Goal: Information Seeking & Learning: Find specific fact

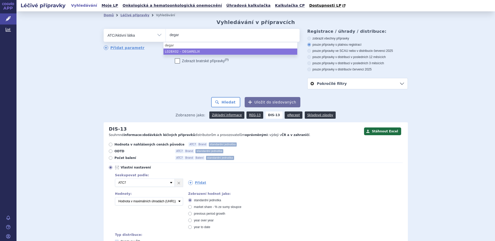
drag, startPoint x: 183, startPoint y: 35, endPoint x: 126, endPoint y: 19, distance: 59.1
click at [126, 19] on div "Domů Léčivé přípravky Vyhledávání Vyhledávání v přípravcích Upravit hledání ods…" at bounding box center [255, 198] width 325 height 358
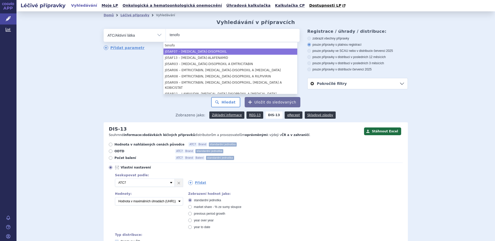
type input "tenofo"
select select "J05AF07"
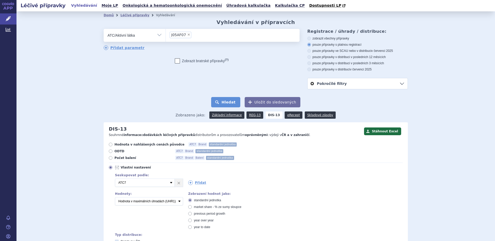
click at [226, 104] on button "Hledat" at bounding box center [225, 102] width 29 height 10
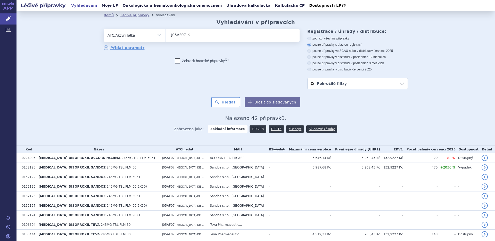
click at [254, 129] on link "REG-13" at bounding box center [258, 128] width 17 height 7
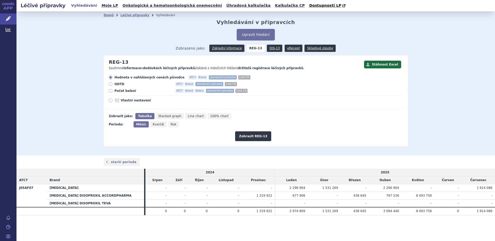
click at [123, 91] on span "Počet balení" at bounding box center [143, 91] width 57 height 4
click at [113, 91] on input "Počet balení ATC7 Brand Balení standardní jednotka Celá ČR" at bounding box center [110, 91] width 3 height 3
radio input "true"
click at [250, 134] on button "Zobrazit REG-13" at bounding box center [253, 136] width 36 height 10
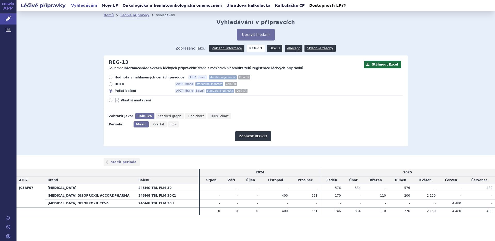
click at [274, 49] on link "DIS-13" at bounding box center [274, 48] width 15 height 7
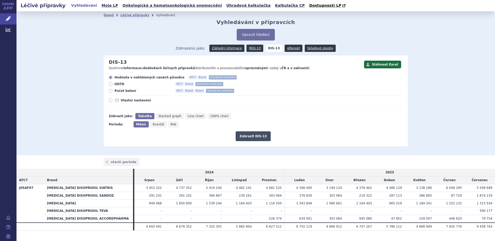
click at [247, 135] on button "Zobrazit DIS-13" at bounding box center [253, 136] width 35 height 10
click at [119, 91] on span "Počet balení" at bounding box center [143, 91] width 57 height 4
click at [113, 91] on input "Počet balení ATC7 Brand Balení standardní jednotka" at bounding box center [110, 91] width 3 height 3
radio input "true"
click at [247, 135] on button "Zobrazit DIS-13" at bounding box center [253, 136] width 35 height 10
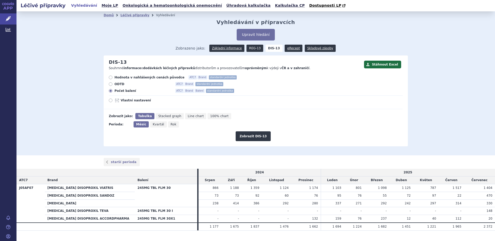
click at [253, 49] on link "REG-13" at bounding box center [255, 48] width 17 height 7
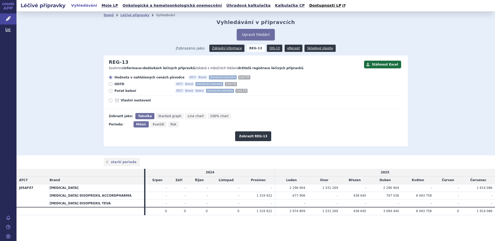
click at [124, 91] on span "Počet balení" at bounding box center [143, 91] width 57 height 4
click at [113, 91] on input "Počet balení ATC7 Brand Balení standardní jednotka Celá ČR" at bounding box center [110, 91] width 3 height 3
radio input "true"
click at [251, 135] on button "Zobrazit REG-13" at bounding box center [253, 136] width 36 height 10
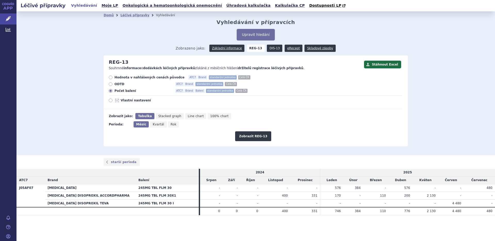
click at [274, 49] on link "DIS-13" at bounding box center [274, 48] width 15 height 7
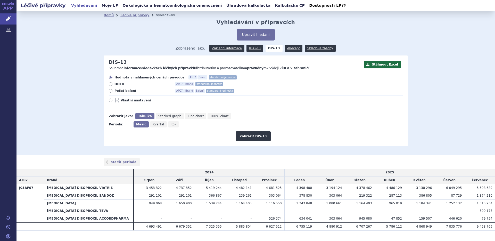
click at [119, 90] on span "Počet balení" at bounding box center [143, 91] width 57 height 4
click at [113, 90] on input "Počet balení ATC7 Brand Balení standardní jednotka" at bounding box center [110, 91] width 3 height 3
radio input "true"
click at [246, 135] on button "Zobrazit DIS-13" at bounding box center [253, 136] width 35 height 10
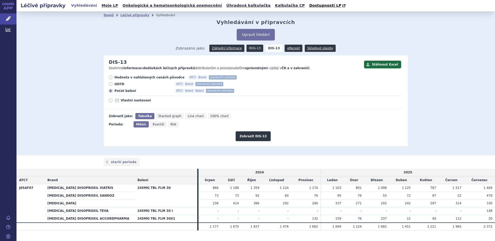
click at [251, 48] on link "REG-13" at bounding box center [255, 48] width 17 height 7
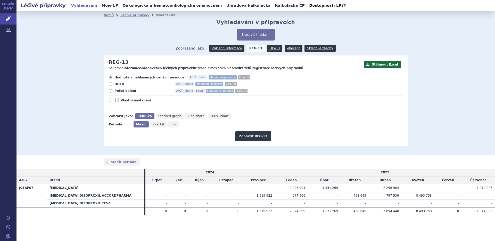
click at [124, 90] on span "Počet balení" at bounding box center [143, 91] width 57 height 4
click at [113, 90] on input "Počet balení ATC7 Brand Balení standardní jednotka Celá ČR" at bounding box center [110, 91] width 3 height 3
radio input "true"
click at [249, 136] on button "Zobrazit REG-13" at bounding box center [253, 136] width 36 height 10
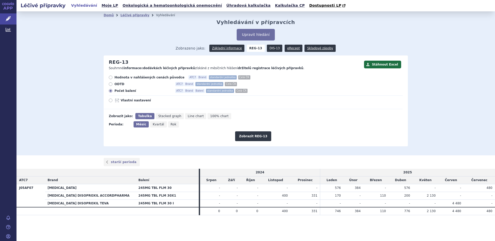
click at [272, 48] on link "DIS-13" at bounding box center [274, 48] width 15 height 7
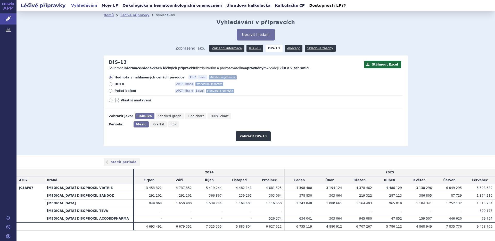
click at [124, 91] on span "Počet balení" at bounding box center [143, 91] width 57 height 4
click at [113, 91] on input "Počet balení ATC7 Brand Balení standardní jednotka" at bounding box center [110, 91] width 3 height 3
radio input "true"
click at [255, 138] on button "Zobrazit DIS-13" at bounding box center [253, 136] width 35 height 10
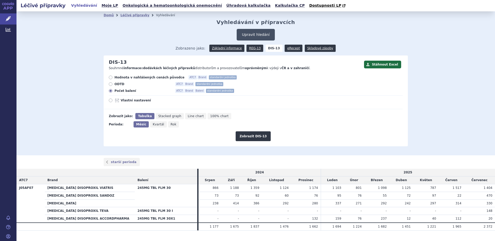
click at [251, 33] on button "Upravit hledání" at bounding box center [256, 35] width 38 height 12
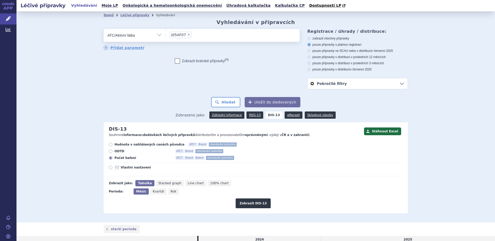
click at [187, 34] on span "×" at bounding box center [188, 34] width 3 height 3
click at [166, 34] on select "J05AF07" at bounding box center [166, 35] width 0 height 13
select select
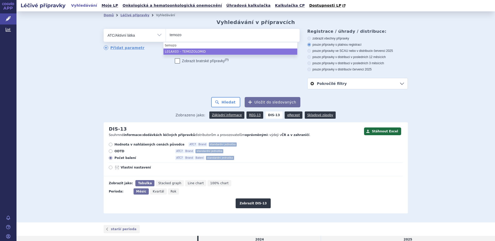
type input "temozo"
select select "L01AX03"
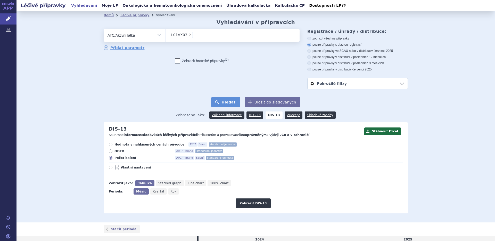
click at [225, 102] on button "Hledat" at bounding box center [225, 102] width 29 height 10
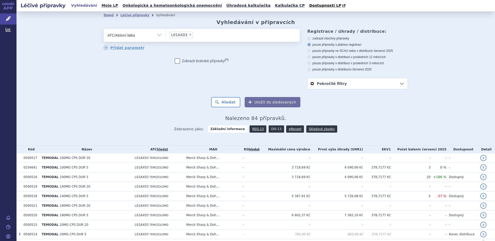
click at [270, 129] on link "DIS-13" at bounding box center [276, 128] width 15 height 7
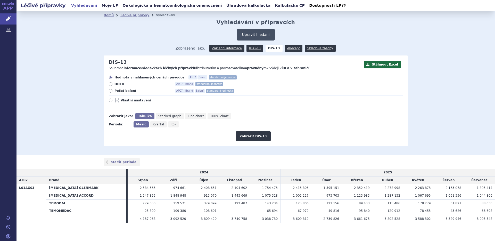
click at [253, 35] on button "Upravit hledání" at bounding box center [256, 35] width 38 height 12
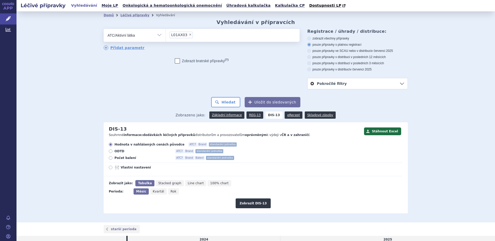
click at [189, 35] on span "×" at bounding box center [190, 34] width 3 height 3
click at [166, 35] on select "L01AX03" at bounding box center [166, 35] width 0 height 13
select select
type input "c"
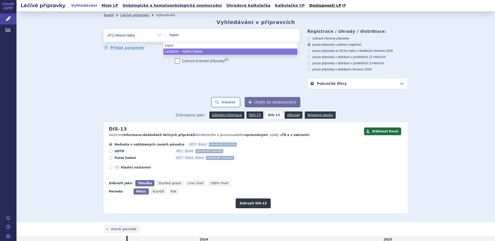
type input "kapec"
select select "L01BC06"
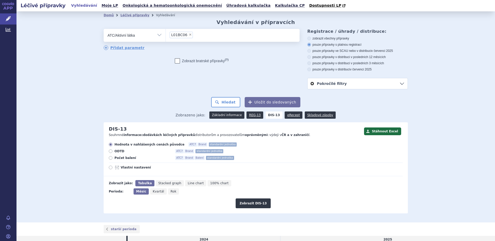
click at [218, 115] on link "Základní informace" at bounding box center [226, 114] width 35 height 7
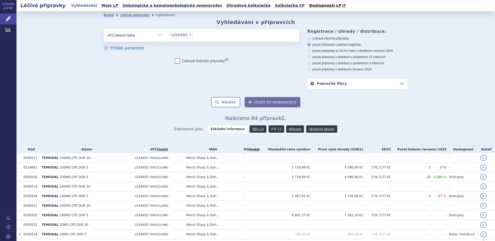
click at [269, 129] on link "DIS-13" at bounding box center [276, 128] width 15 height 7
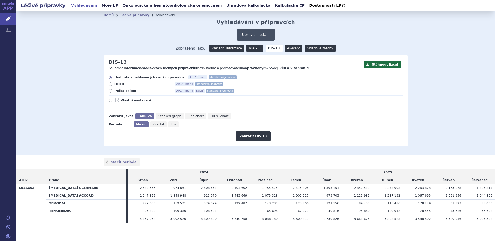
click at [254, 33] on button "Upravit hledání" at bounding box center [256, 35] width 38 height 12
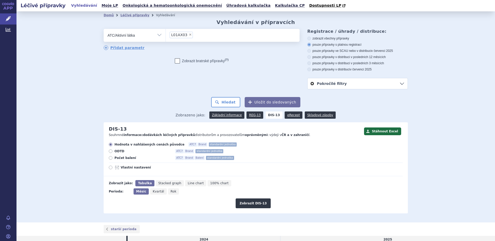
click at [189, 35] on span "×" at bounding box center [190, 34] width 3 height 3
click at [166, 35] on select "L01AX03" at bounding box center [166, 35] width 0 height 13
select select
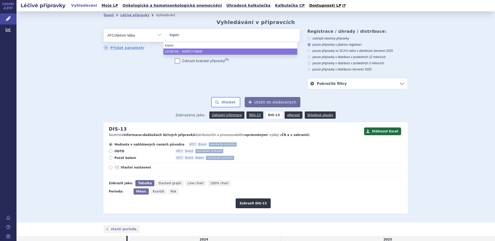
type input "kapec"
select select "L01BC06"
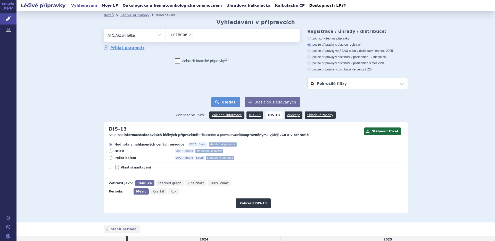
click at [227, 104] on button "Hledat" at bounding box center [225, 102] width 29 height 10
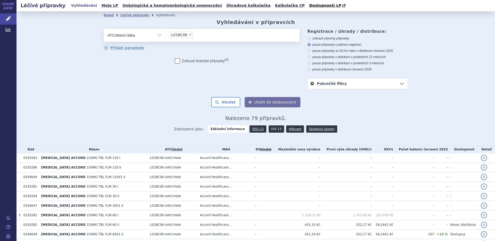
click at [269, 128] on link "DIS-13" at bounding box center [276, 128] width 15 height 7
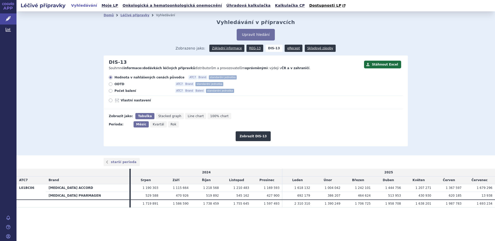
click at [117, 91] on span "Počet balení" at bounding box center [143, 91] width 57 height 4
click at [113, 91] on input "Počet balení ATC7 Brand Balení standardní jednotka" at bounding box center [110, 91] width 3 height 3
radio input "true"
click at [253, 136] on button "Zobrazit DIS-13" at bounding box center [253, 136] width 35 height 10
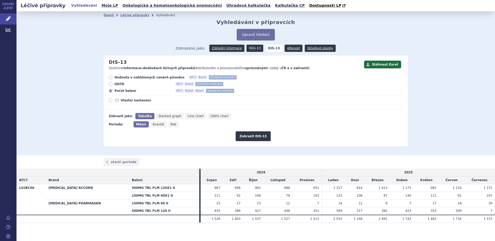
click at [250, 48] on link "REG-13" at bounding box center [255, 48] width 17 height 7
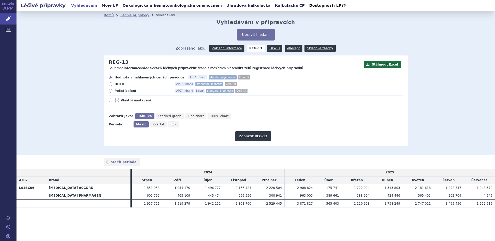
click at [110, 91] on icon at bounding box center [111, 91] width 4 height 4
click at [110, 91] on input "Počet balení ATC7 Brand Balení standardní jednotka Celá ČR" at bounding box center [110, 91] width 3 height 3
radio input "true"
click at [244, 135] on button "Zobrazit REG-13" at bounding box center [253, 136] width 36 height 10
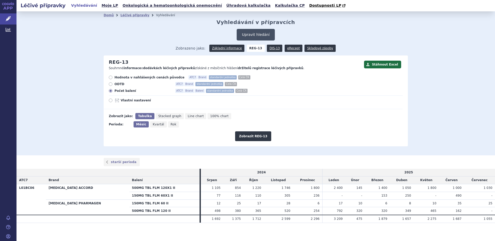
click at [246, 34] on button "Upravit hledání" at bounding box center [256, 35] width 38 height 12
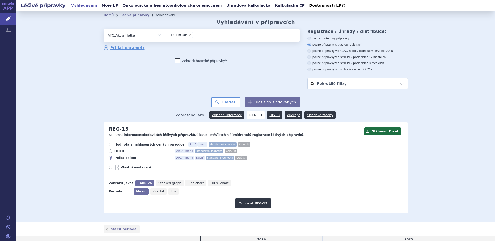
click at [189, 35] on span "×" at bounding box center [190, 34] width 3 height 3
click at [166, 35] on select "L01BC06" at bounding box center [166, 35] width 0 height 13
select select
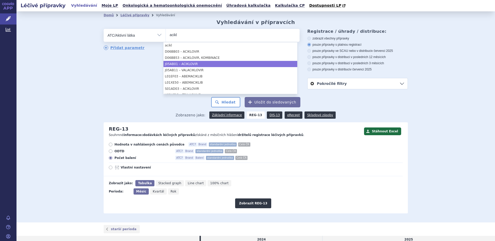
type input "acikl"
select select "J05AB01"
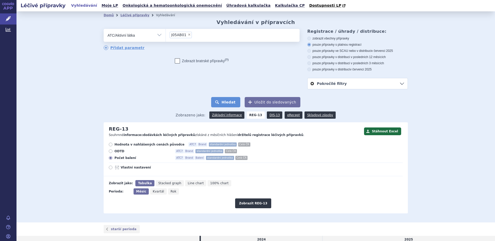
click at [223, 103] on button "Hledat" at bounding box center [225, 102] width 29 height 10
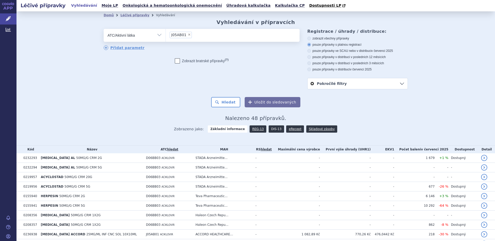
click at [272, 128] on link "DIS-13" at bounding box center [276, 128] width 15 height 7
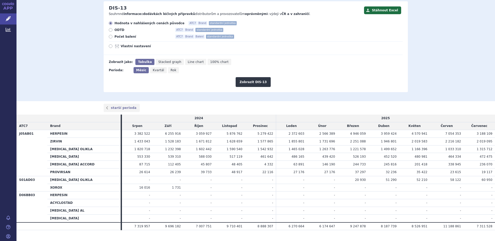
scroll to position [54, 0]
click at [118, 37] on span "Počet balení" at bounding box center [143, 37] width 57 height 4
click at [113, 37] on input "Počet balení ATC7 Brand Balení standardní jednotka" at bounding box center [110, 37] width 3 height 3
radio input "true"
click at [244, 82] on button "Zobrazit DIS-13" at bounding box center [253, 82] width 35 height 10
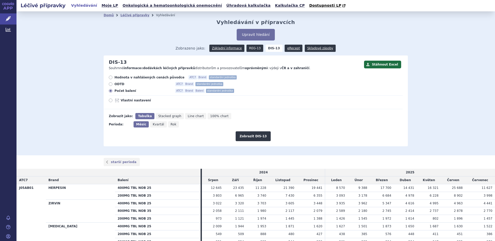
click at [252, 48] on link "REG-13" at bounding box center [255, 48] width 17 height 7
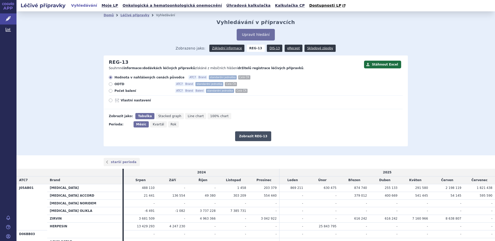
click at [252, 138] on button "Zobrazit REG-13" at bounding box center [253, 136] width 36 height 10
click at [121, 90] on span "Počet balení" at bounding box center [143, 91] width 57 height 4
click at [113, 90] on input "Počet balení ATC7 Brand Balení standardní jednotka Celá ČR" at bounding box center [110, 91] width 3 height 3
radio input "true"
click at [249, 135] on button "Zobrazit REG-13" at bounding box center [253, 136] width 36 height 10
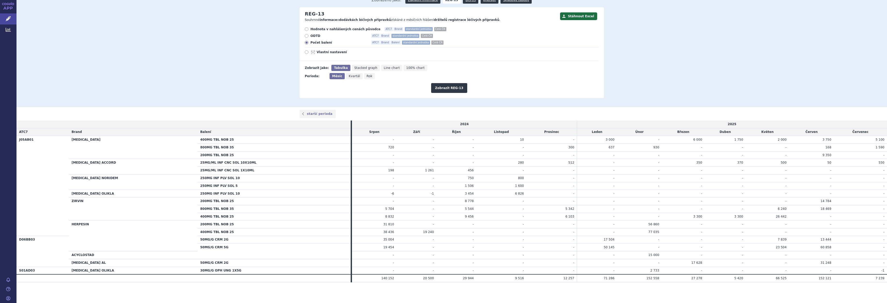
scroll to position [36, 0]
